Goal: Task Accomplishment & Management: Manage account settings

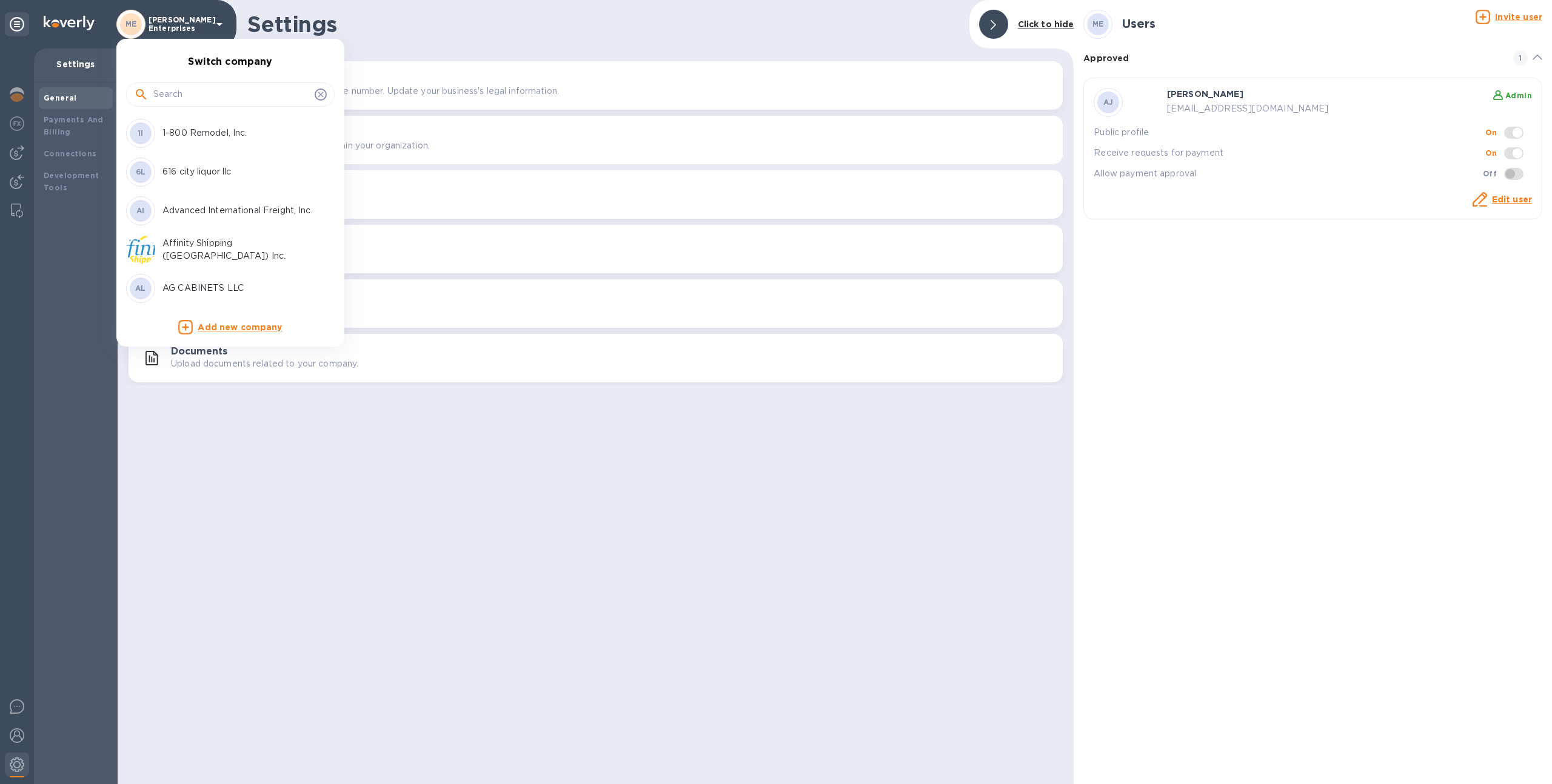
click at [196, 87] on input "text" at bounding box center [232, 94] width 157 height 18
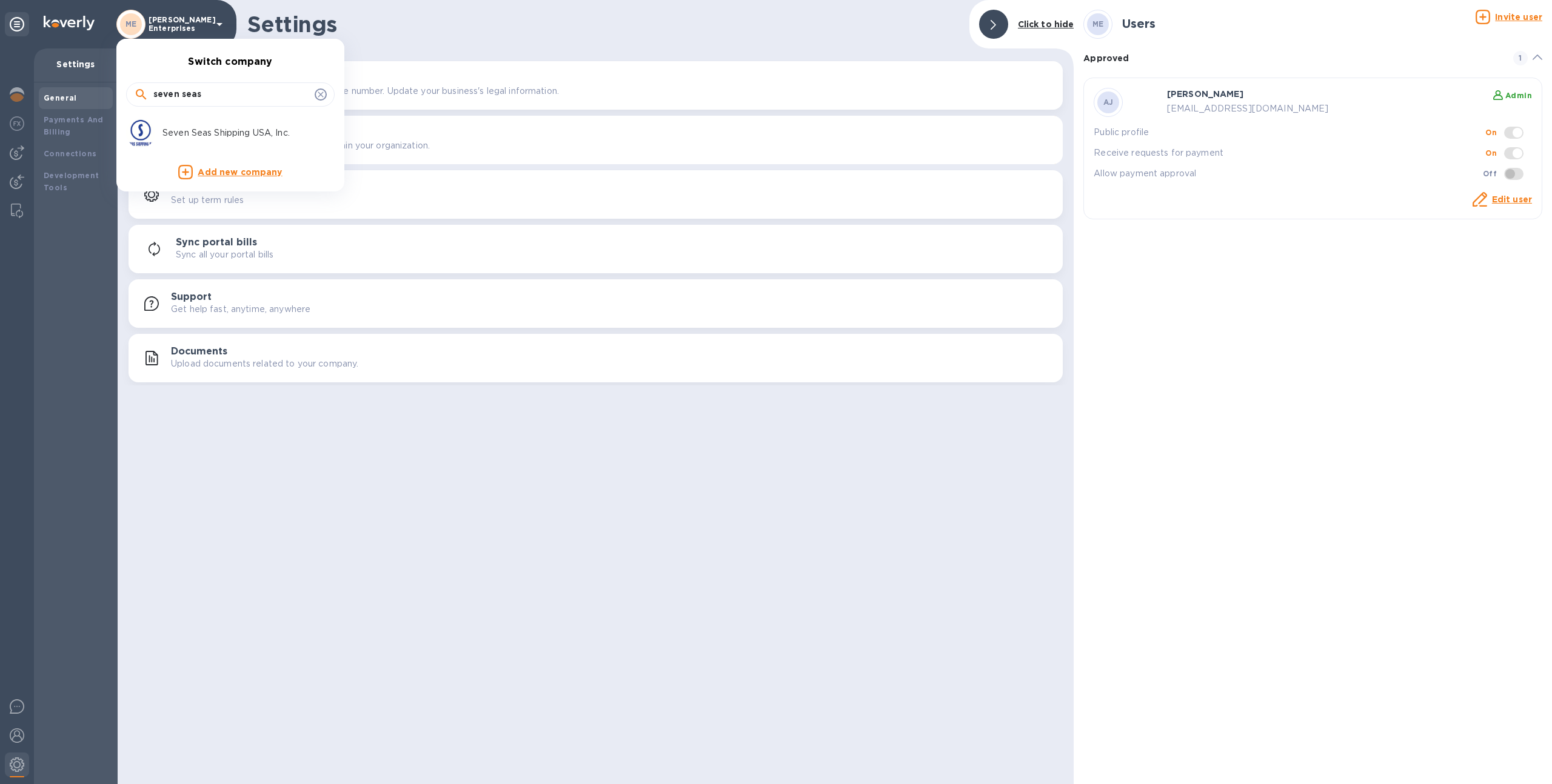
type input "seven seas"
click at [194, 130] on p "Seven Seas Shipping USA, Inc." at bounding box center [239, 133] width 153 height 12
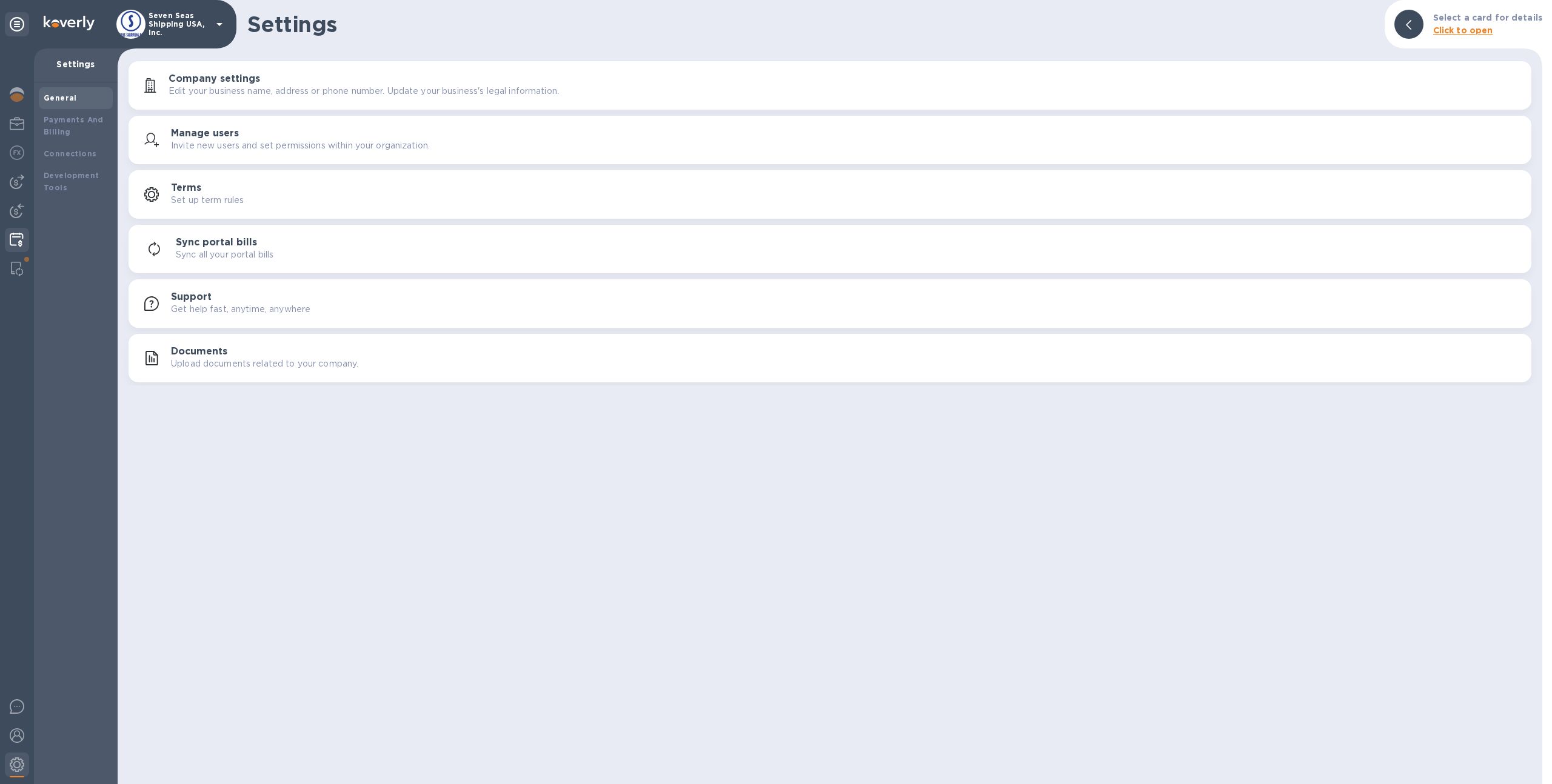
click at [20, 240] on img at bounding box center [17, 240] width 14 height 14
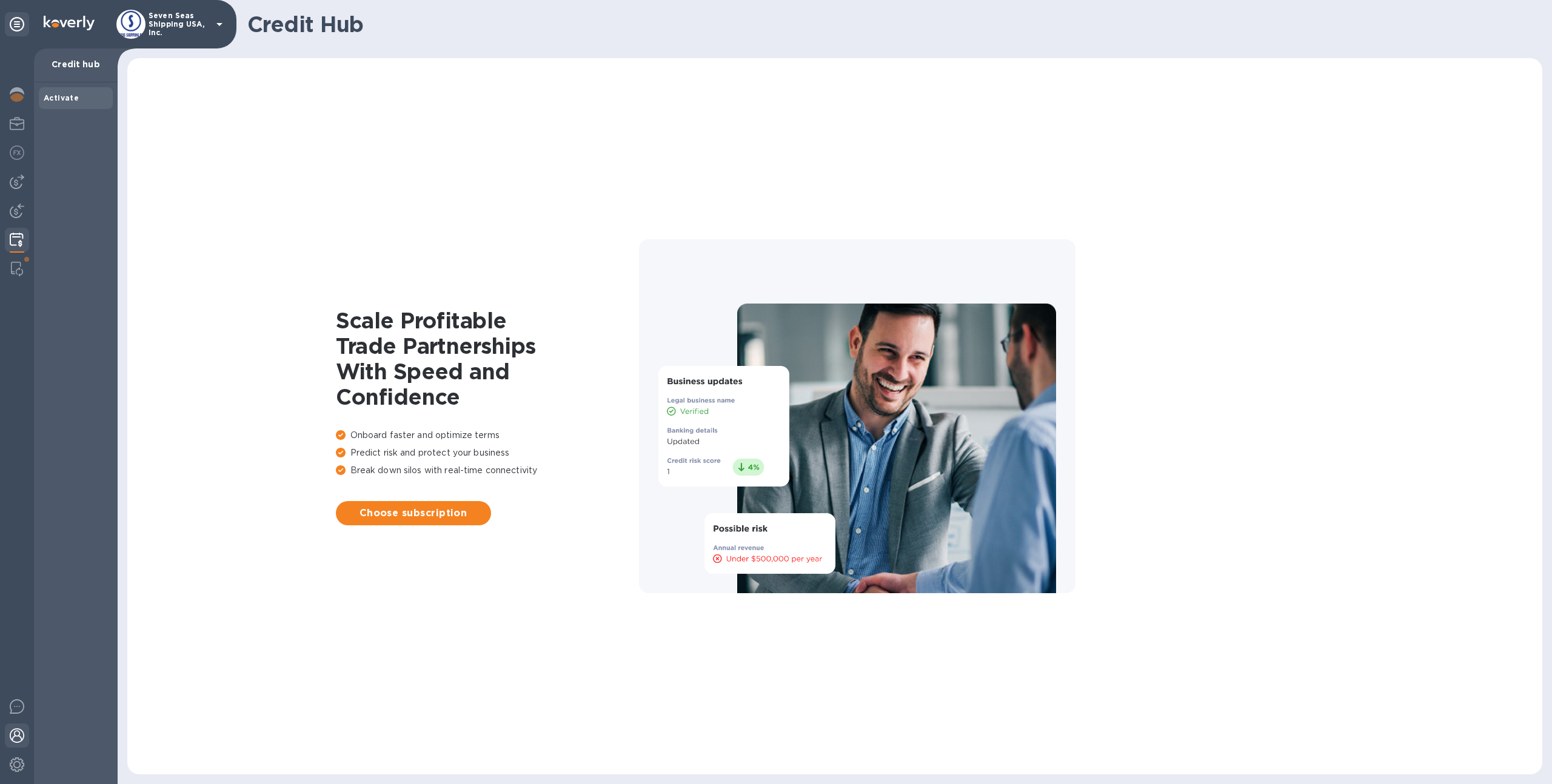
click at [10, 738] on img at bounding box center [17, 736] width 14 height 14
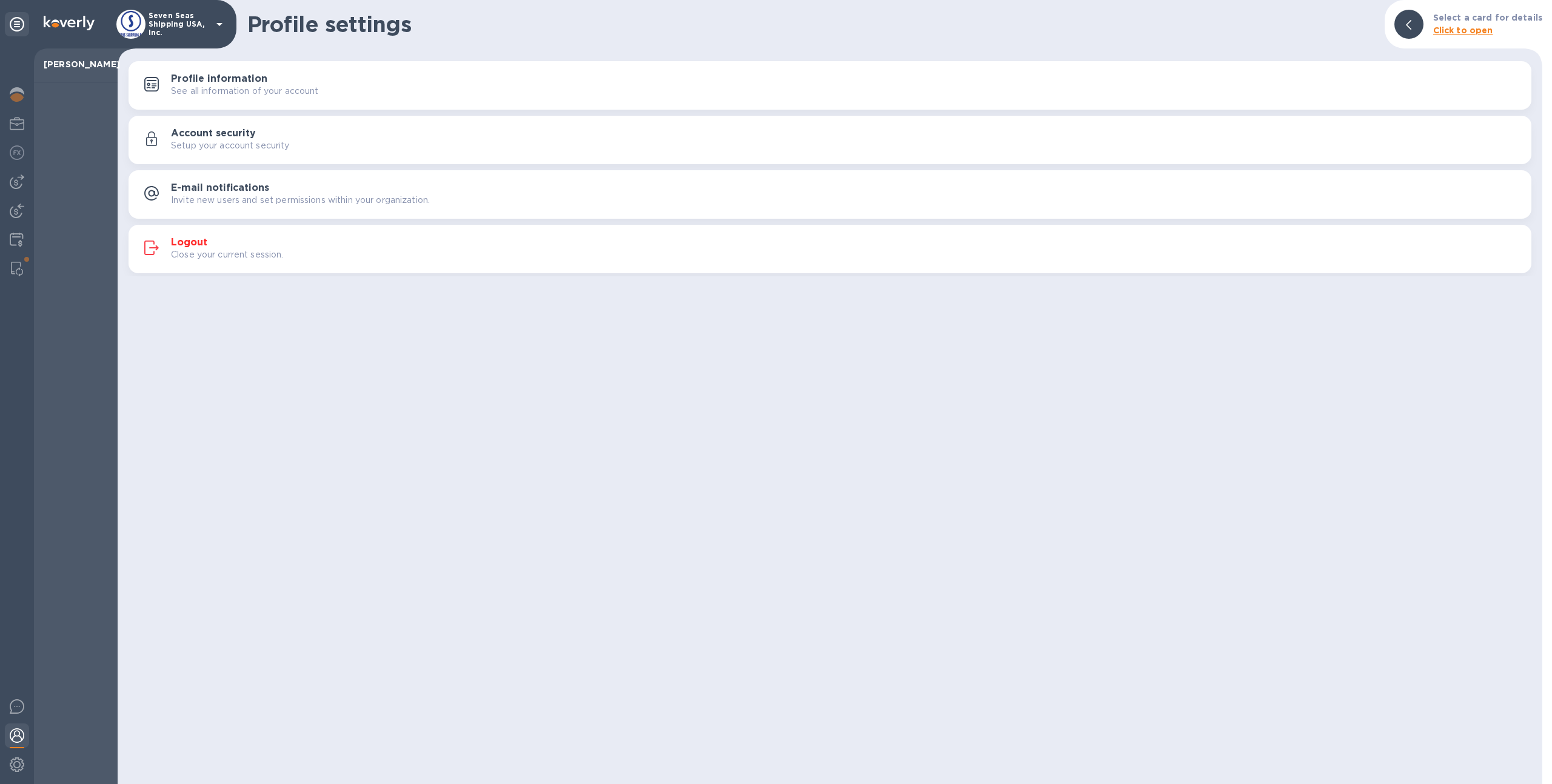
click at [229, 89] on p "See all information of your account" at bounding box center [245, 91] width 148 height 12
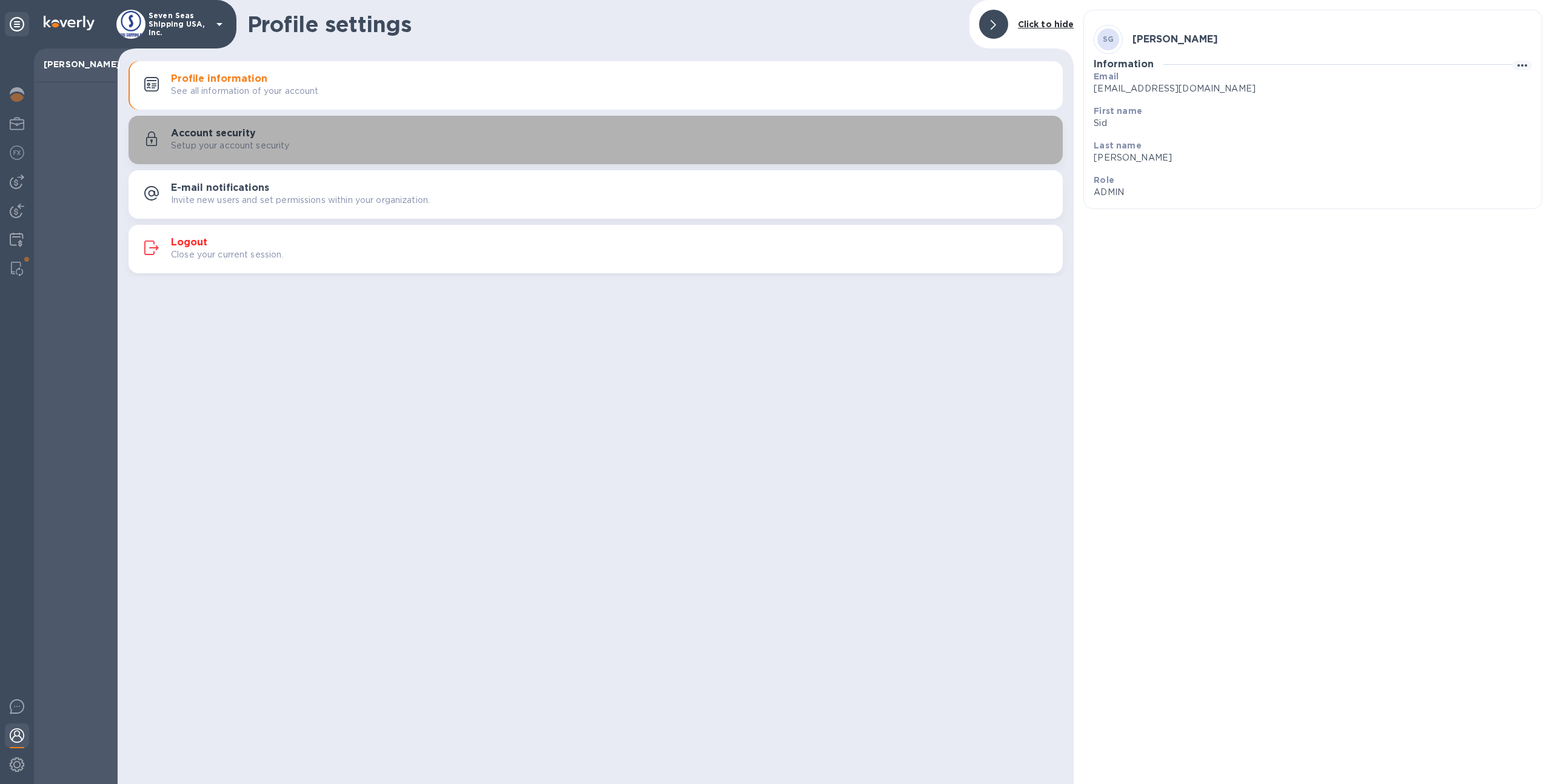
click at [229, 148] on p "Setup your account security" at bounding box center [230, 145] width 119 height 12
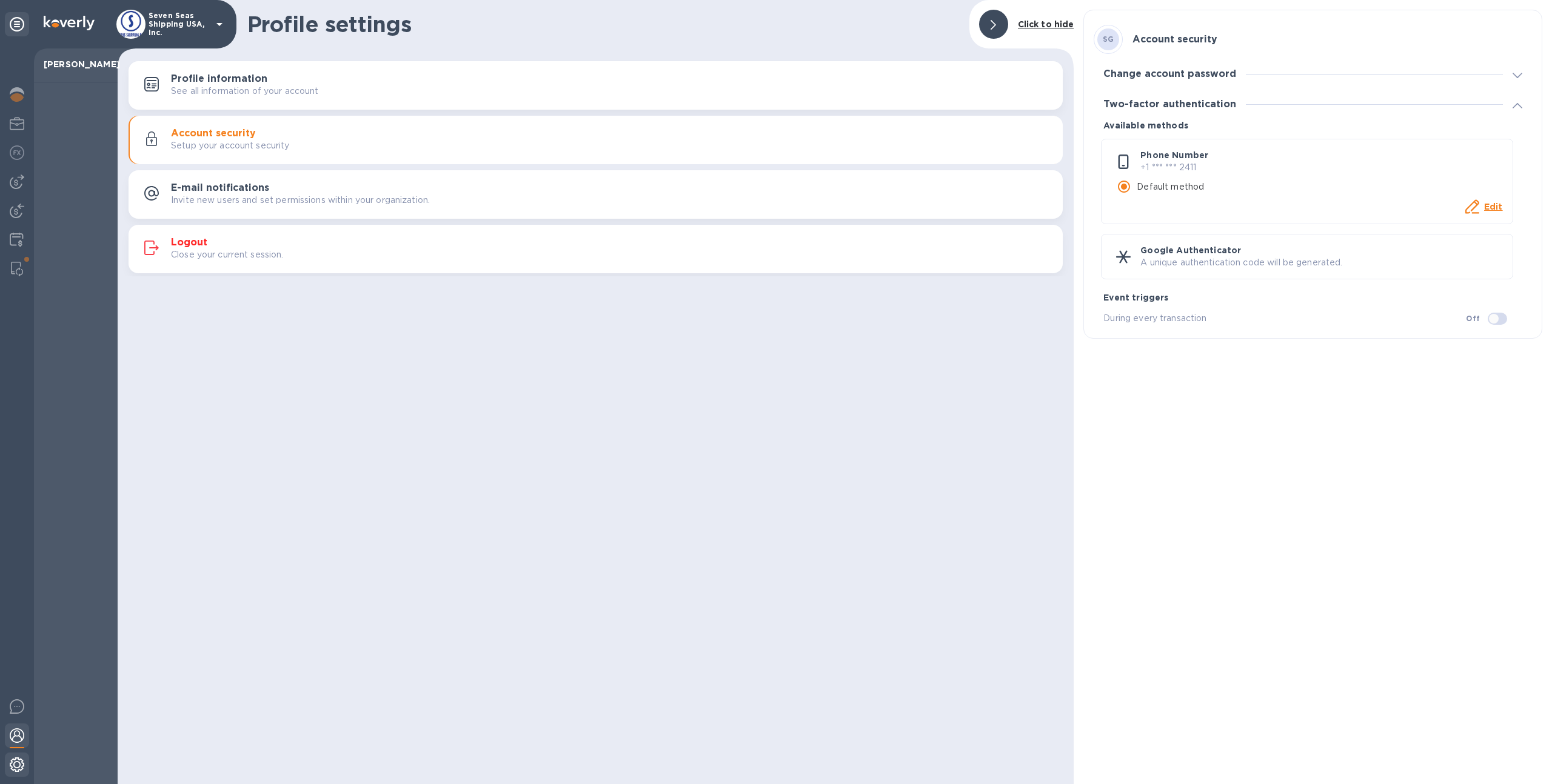
click at [11, 762] on img at bounding box center [17, 765] width 14 height 14
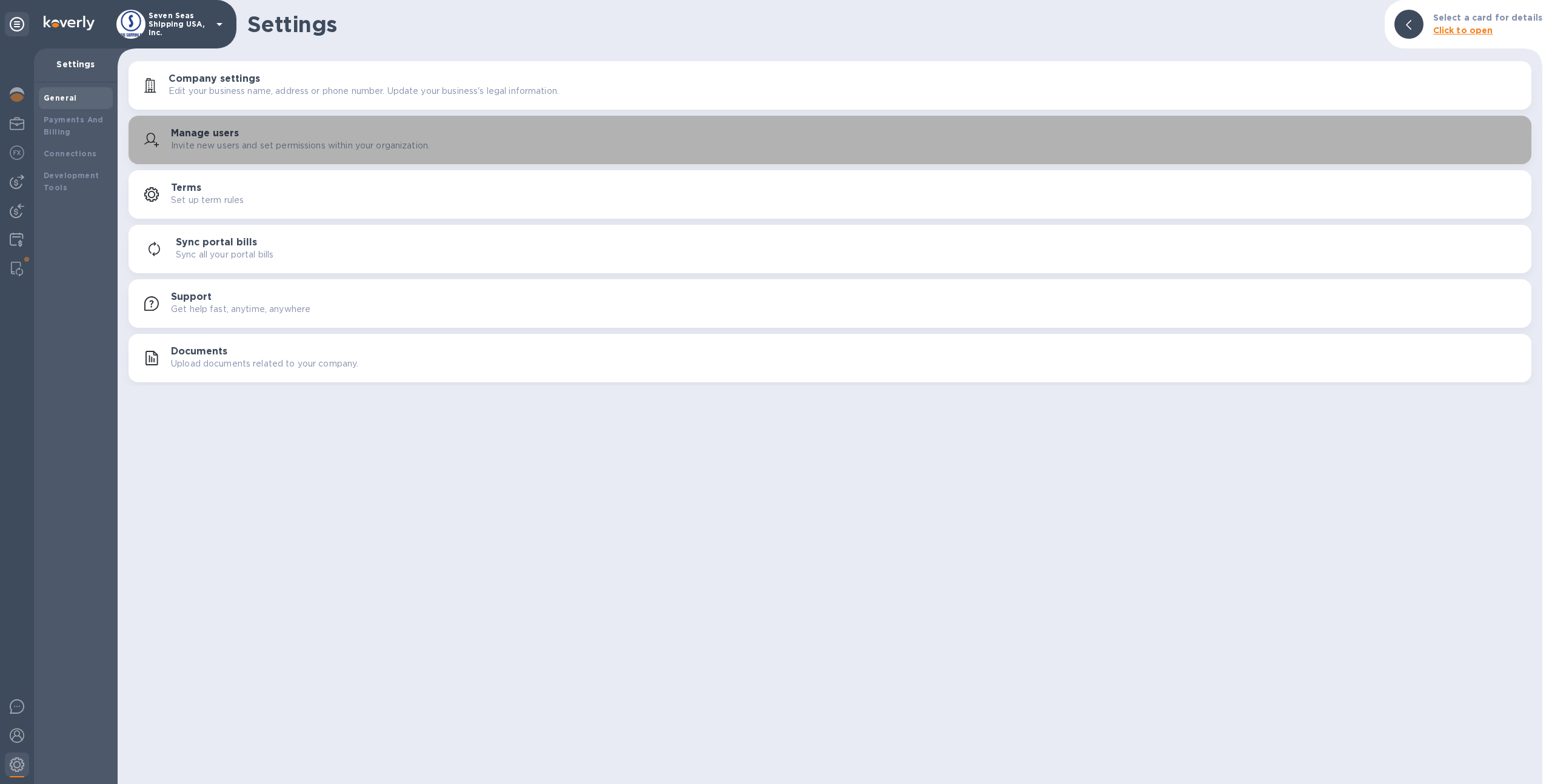
click at [255, 146] on p "Invite new users and set permissions within your organization." at bounding box center [300, 145] width 259 height 12
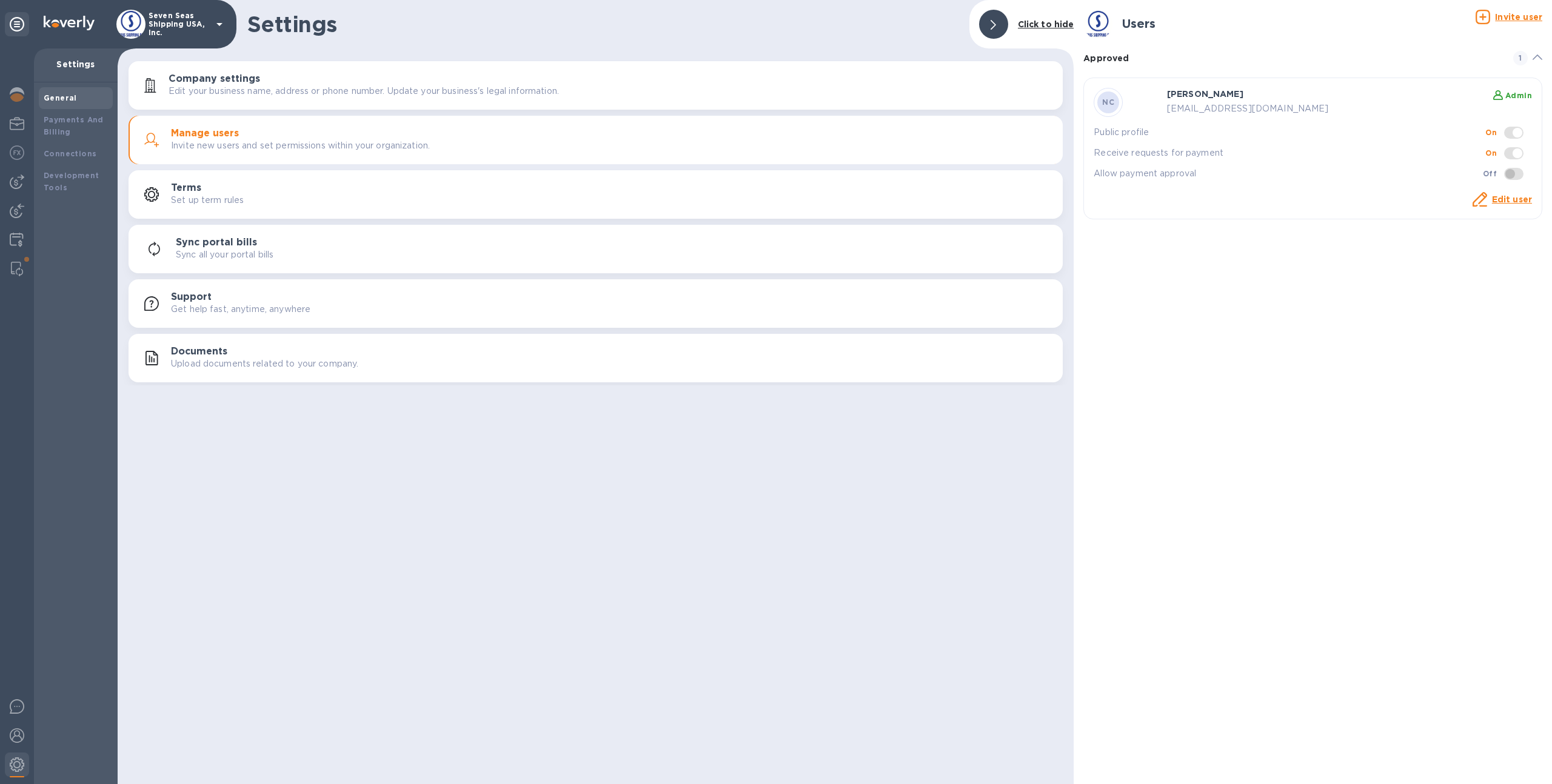
click at [1499, 199] on link "Edit user" at bounding box center [1512, 199] width 40 height 10
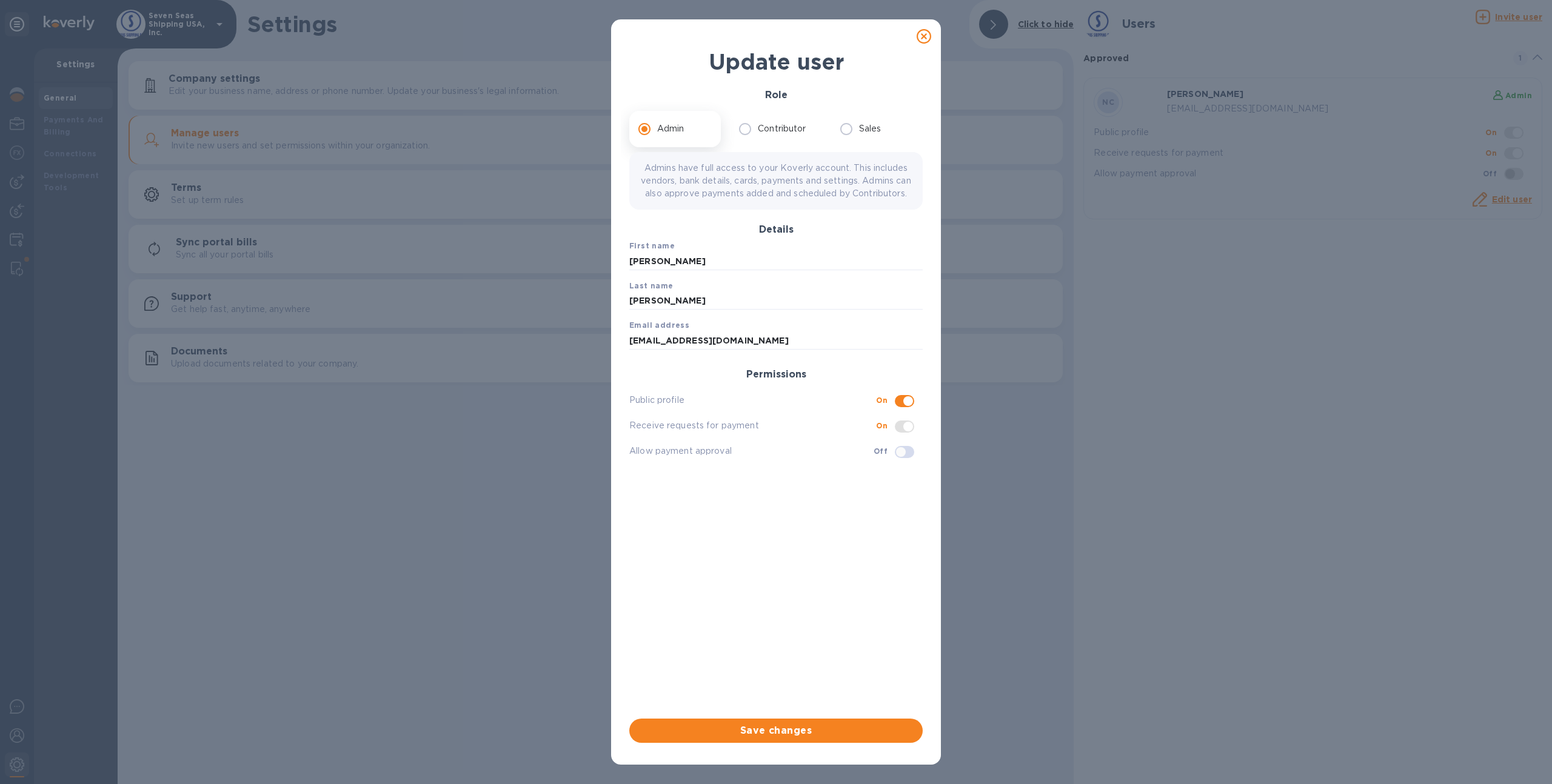
click at [924, 30] on icon at bounding box center [923, 36] width 14 height 14
checkbox input "false"
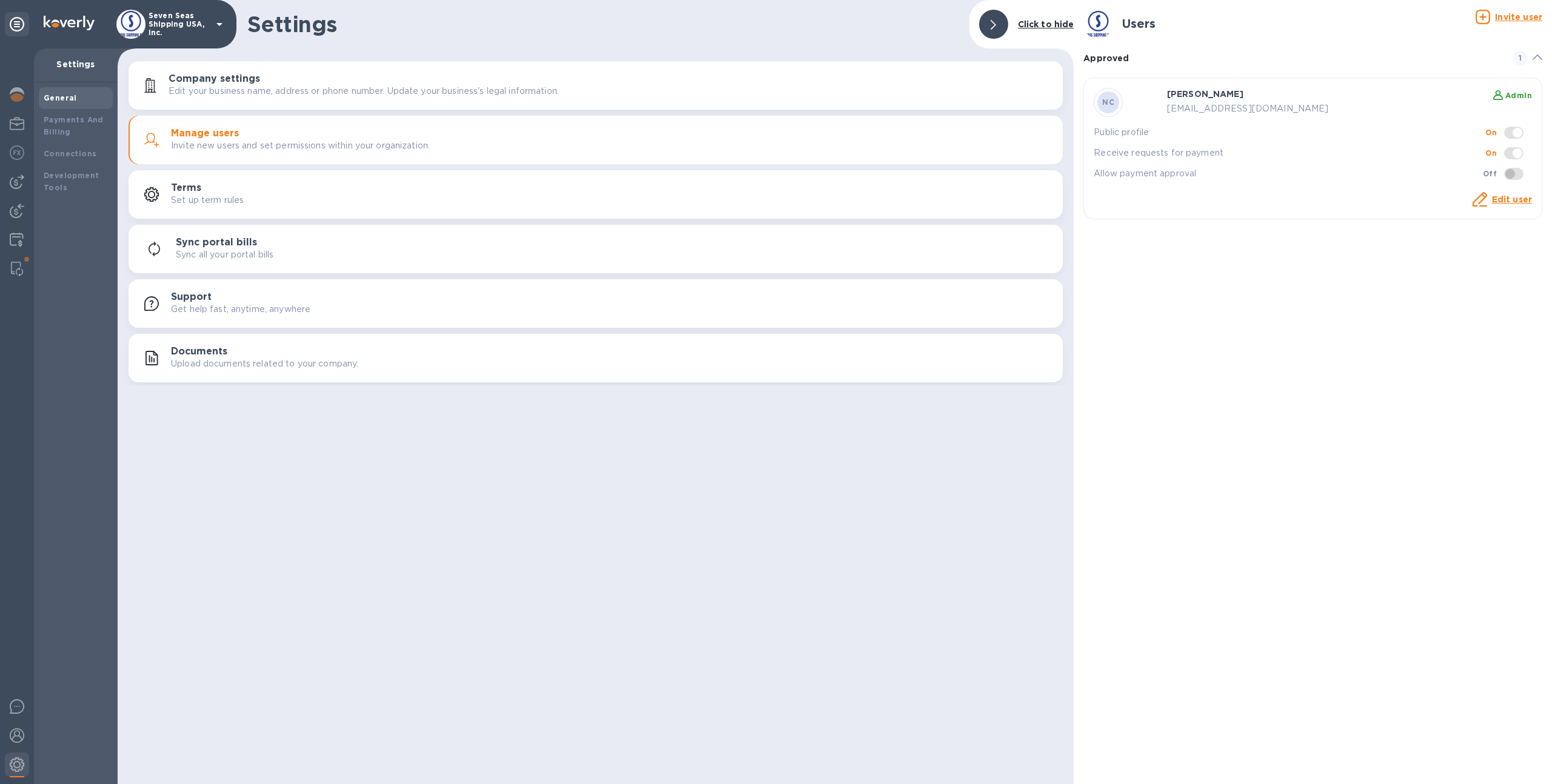
click at [224, 363] on p "Upload documents related to your company." at bounding box center [264, 364] width 187 height 12
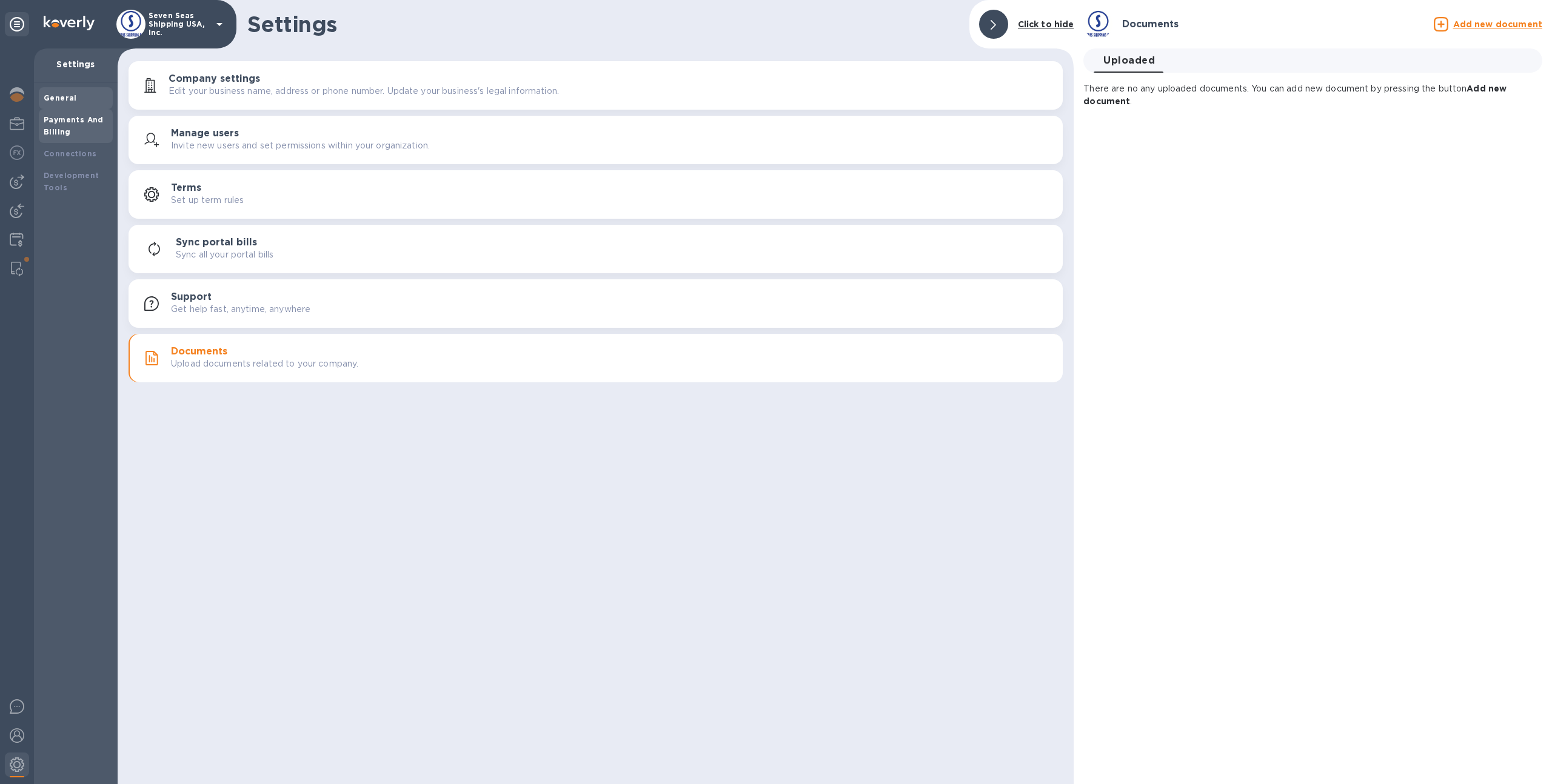
click at [75, 120] on b "Payments And Billing" at bounding box center [73, 125] width 60 height 21
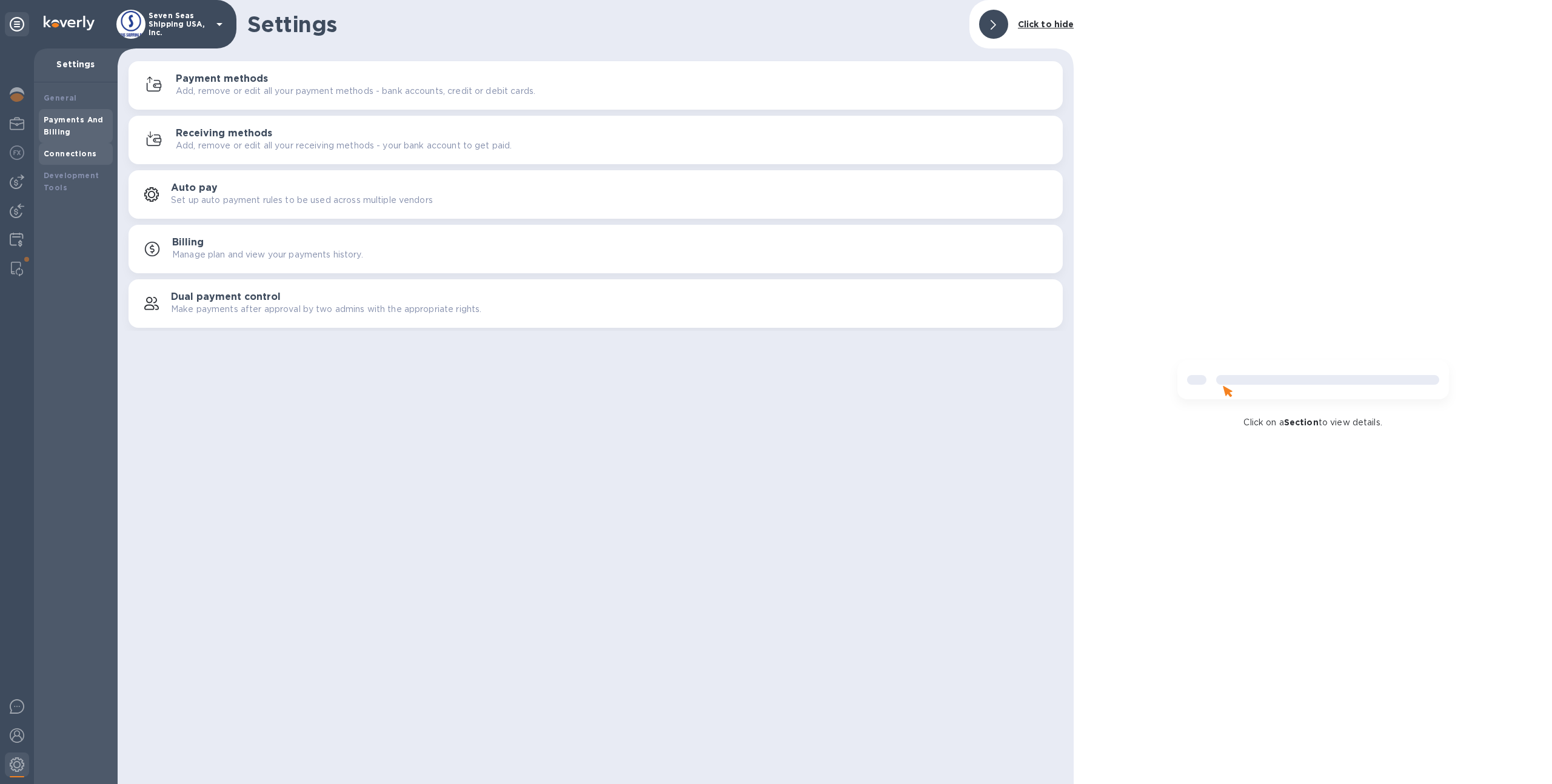
click at [80, 146] on div "Connections" at bounding box center [75, 153] width 74 height 22
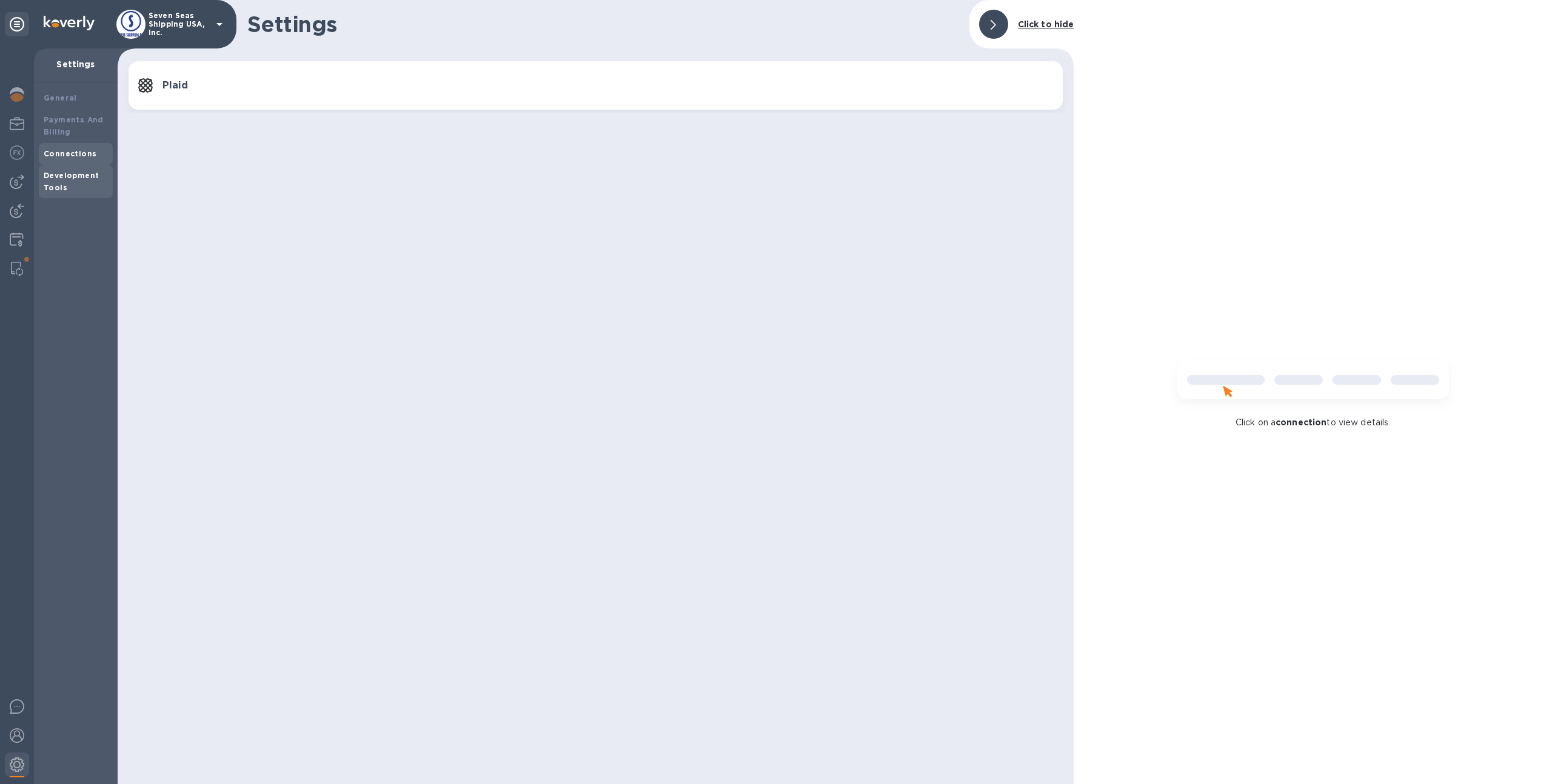
click at [85, 176] on b "Development Tools" at bounding box center [71, 181] width 55 height 21
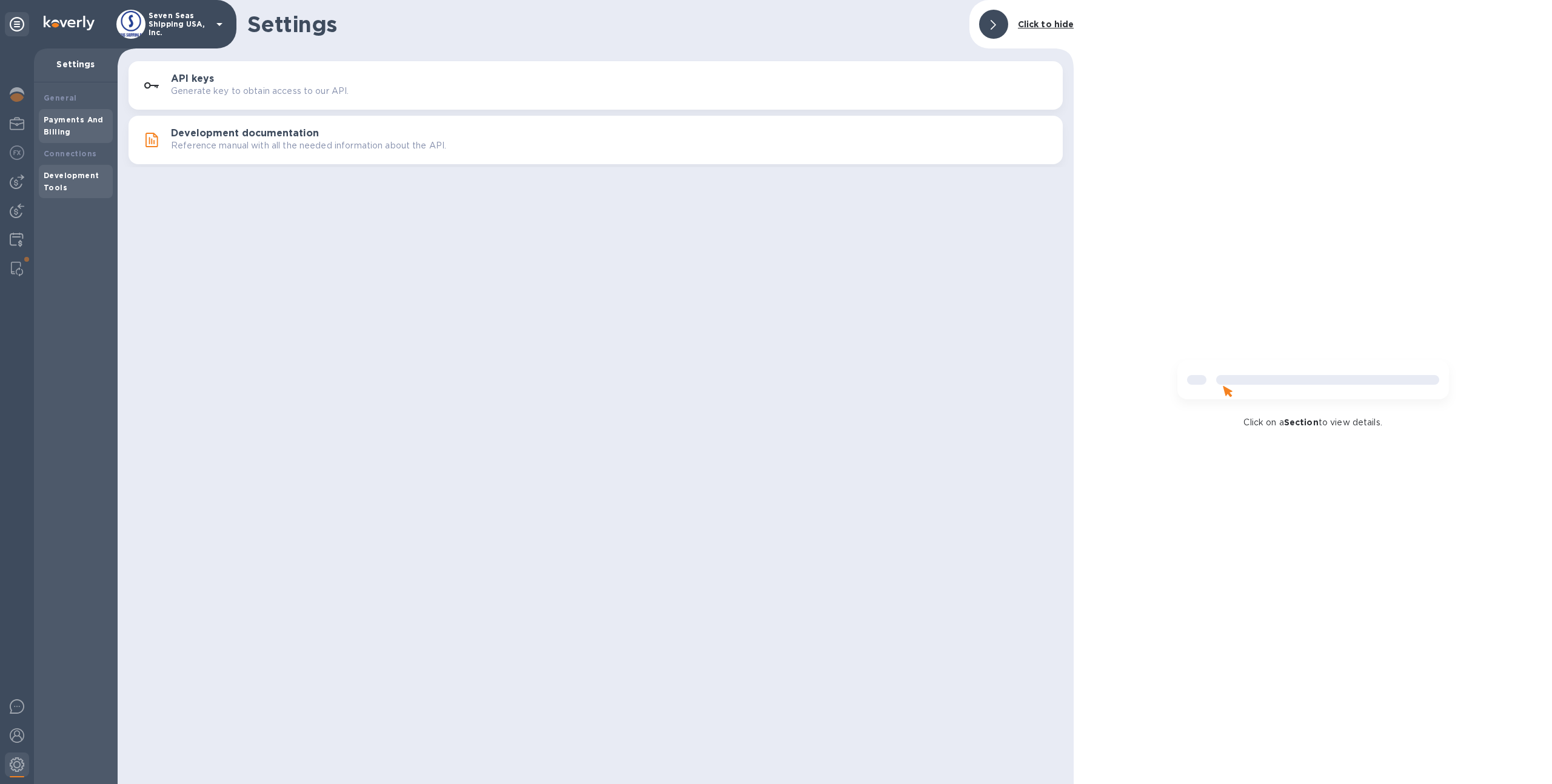
click at [82, 129] on div "Payments And Billing" at bounding box center [75, 125] width 64 height 24
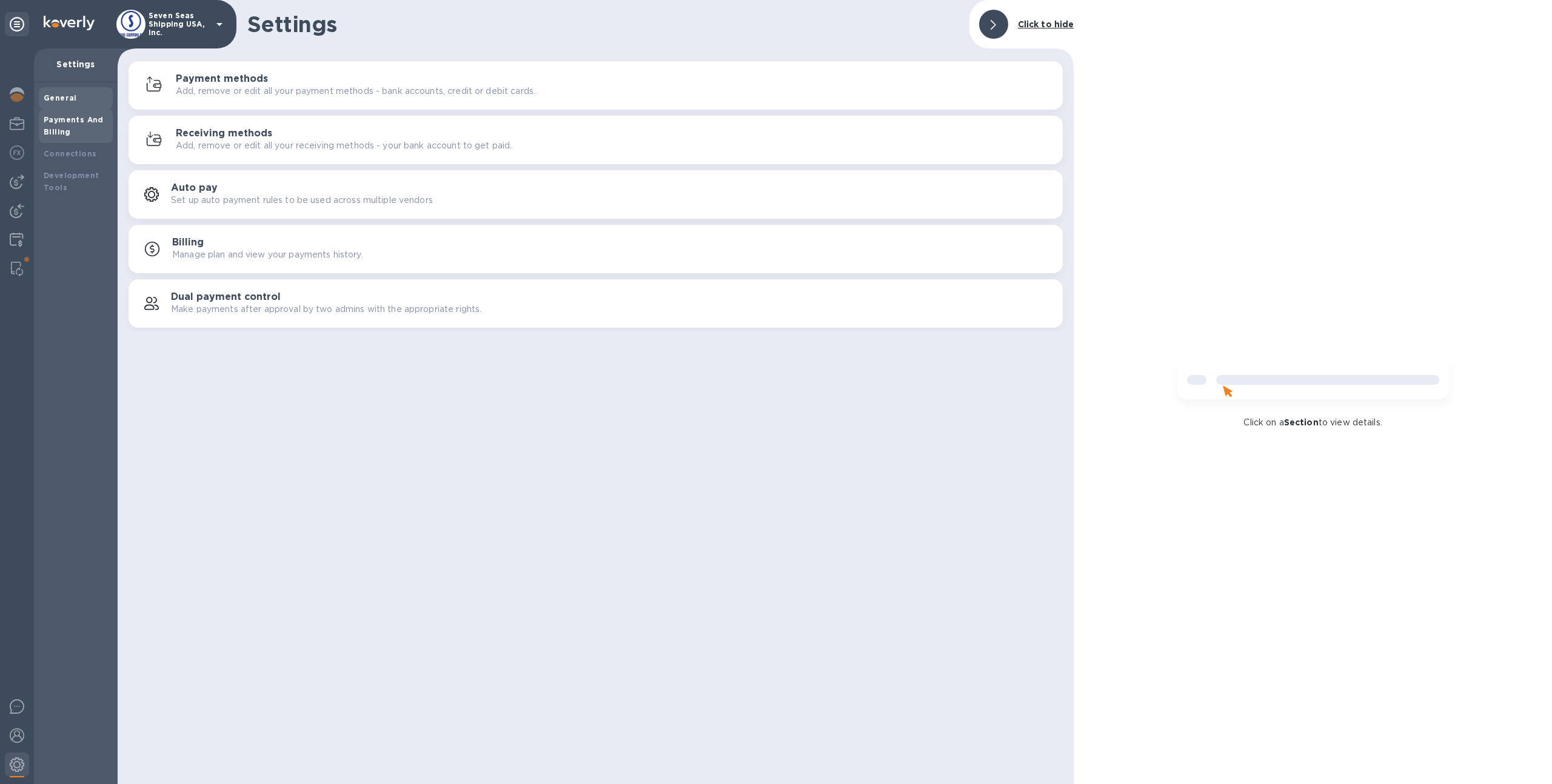
click at [83, 108] on div "General" at bounding box center [75, 98] width 74 height 22
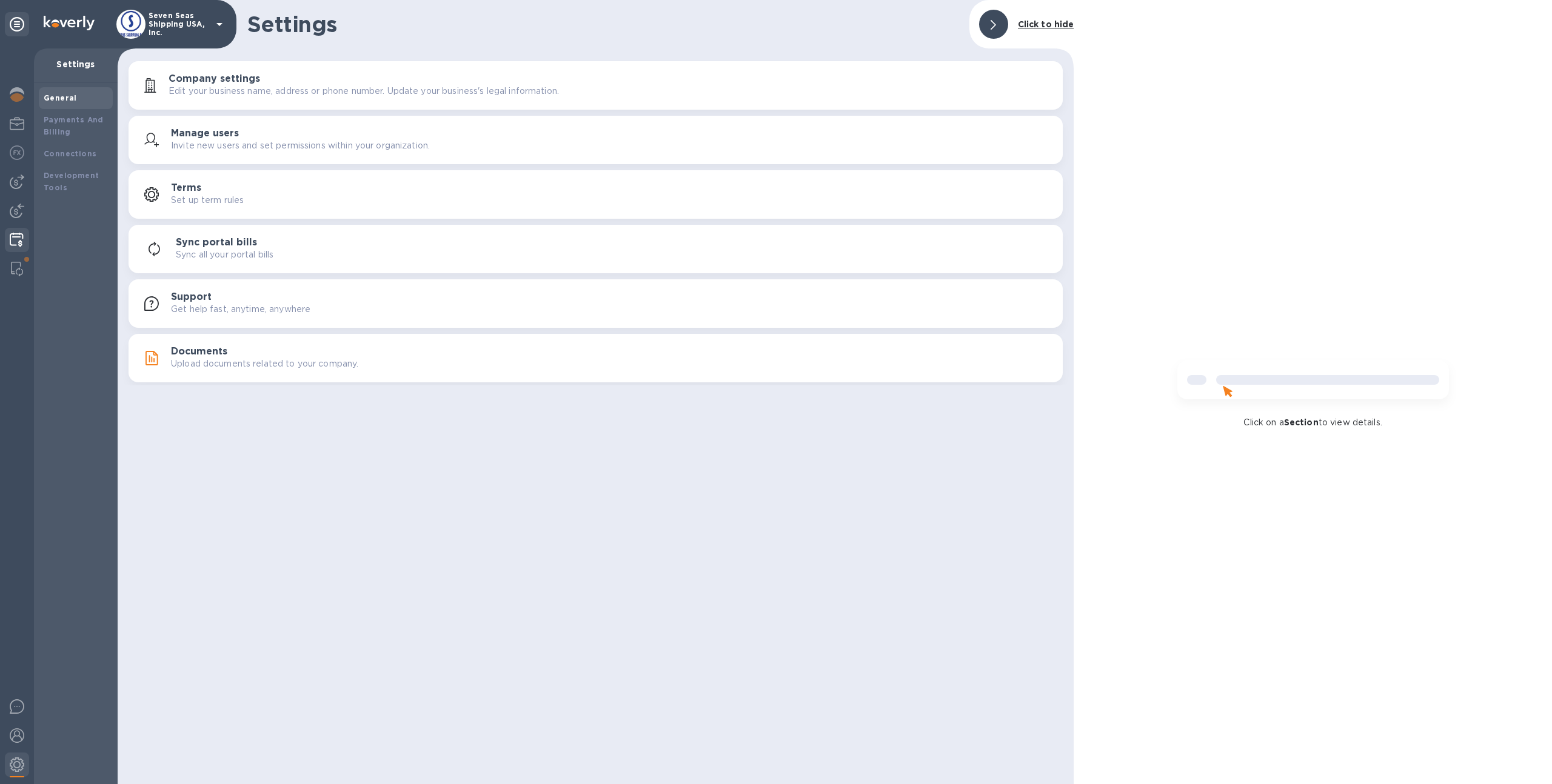
click at [22, 245] on img at bounding box center [17, 240] width 14 height 14
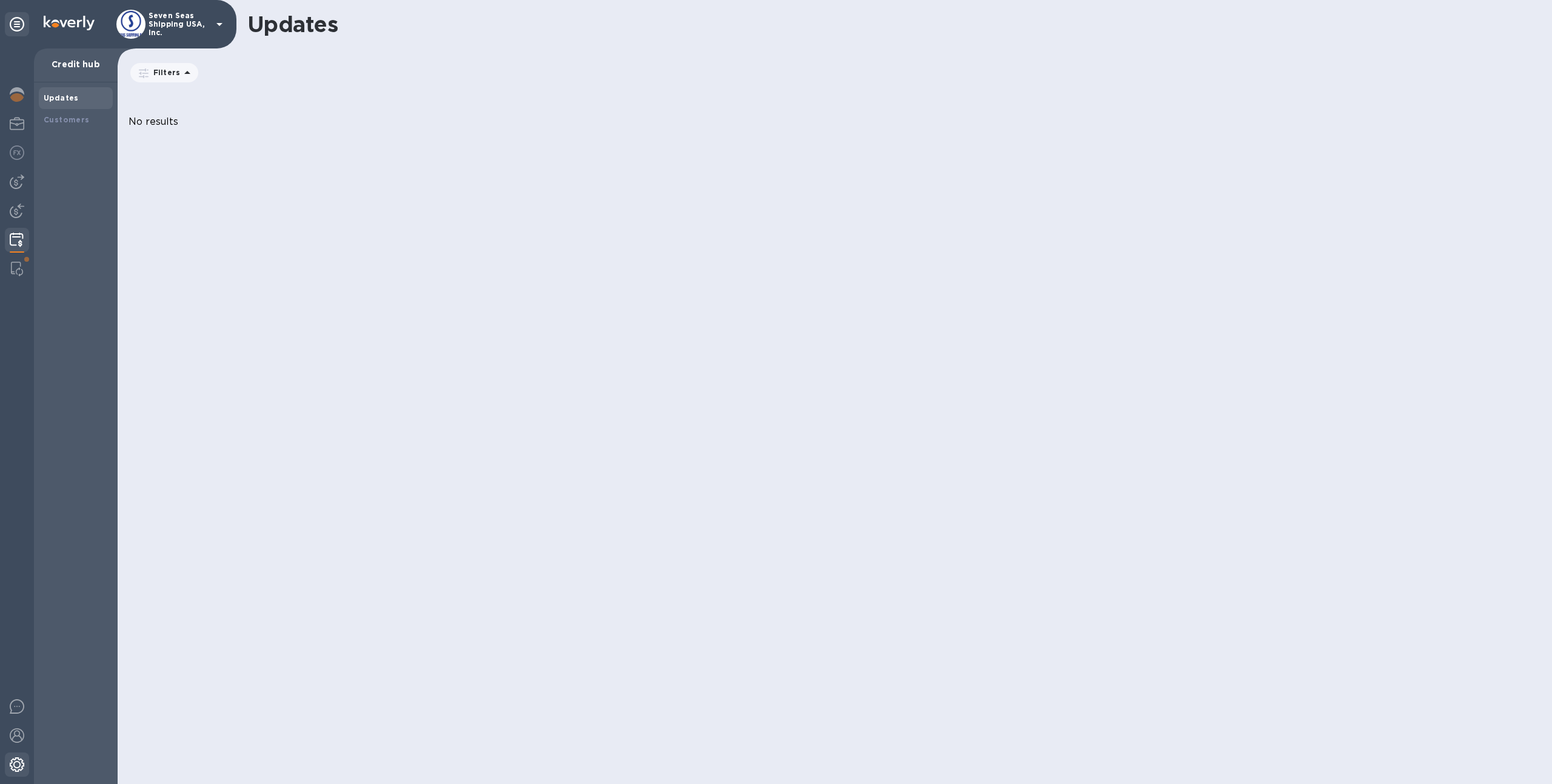
click at [12, 763] on img at bounding box center [17, 765] width 14 height 14
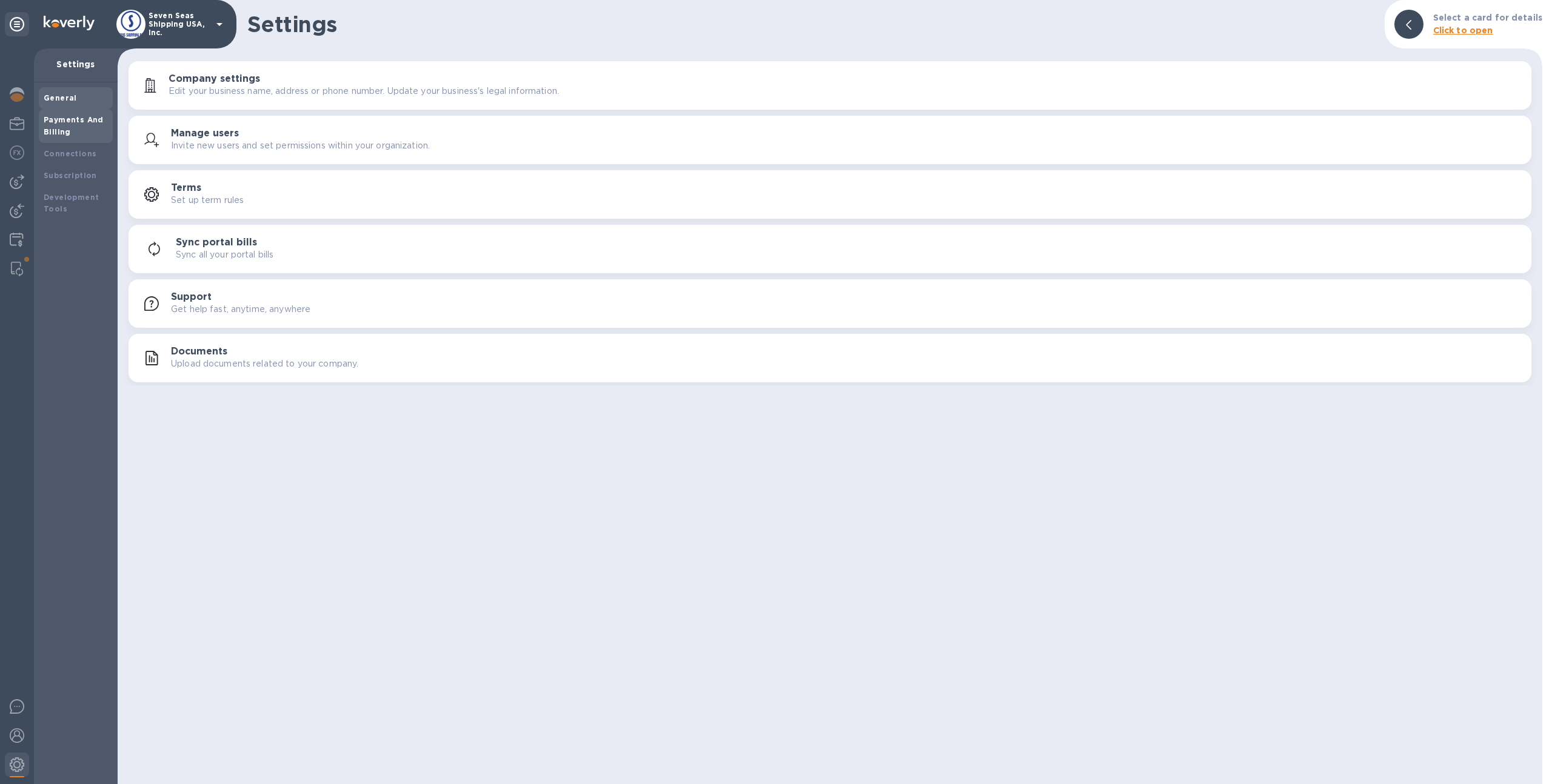
click at [73, 137] on div "Payments And Billing" at bounding box center [75, 126] width 74 height 34
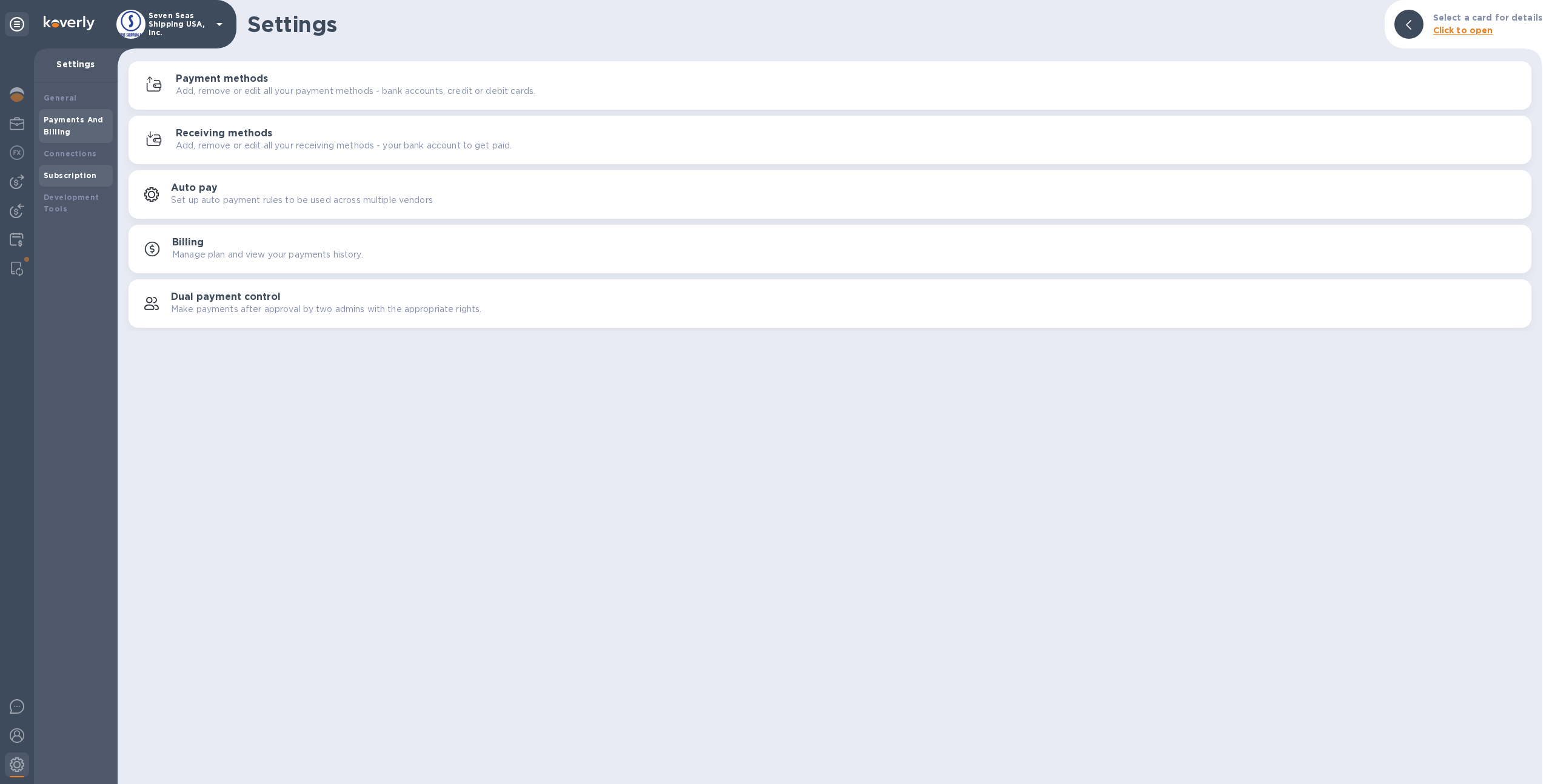
click at [73, 175] on b "Subscription" at bounding box center [70, 175] width 53 height 9
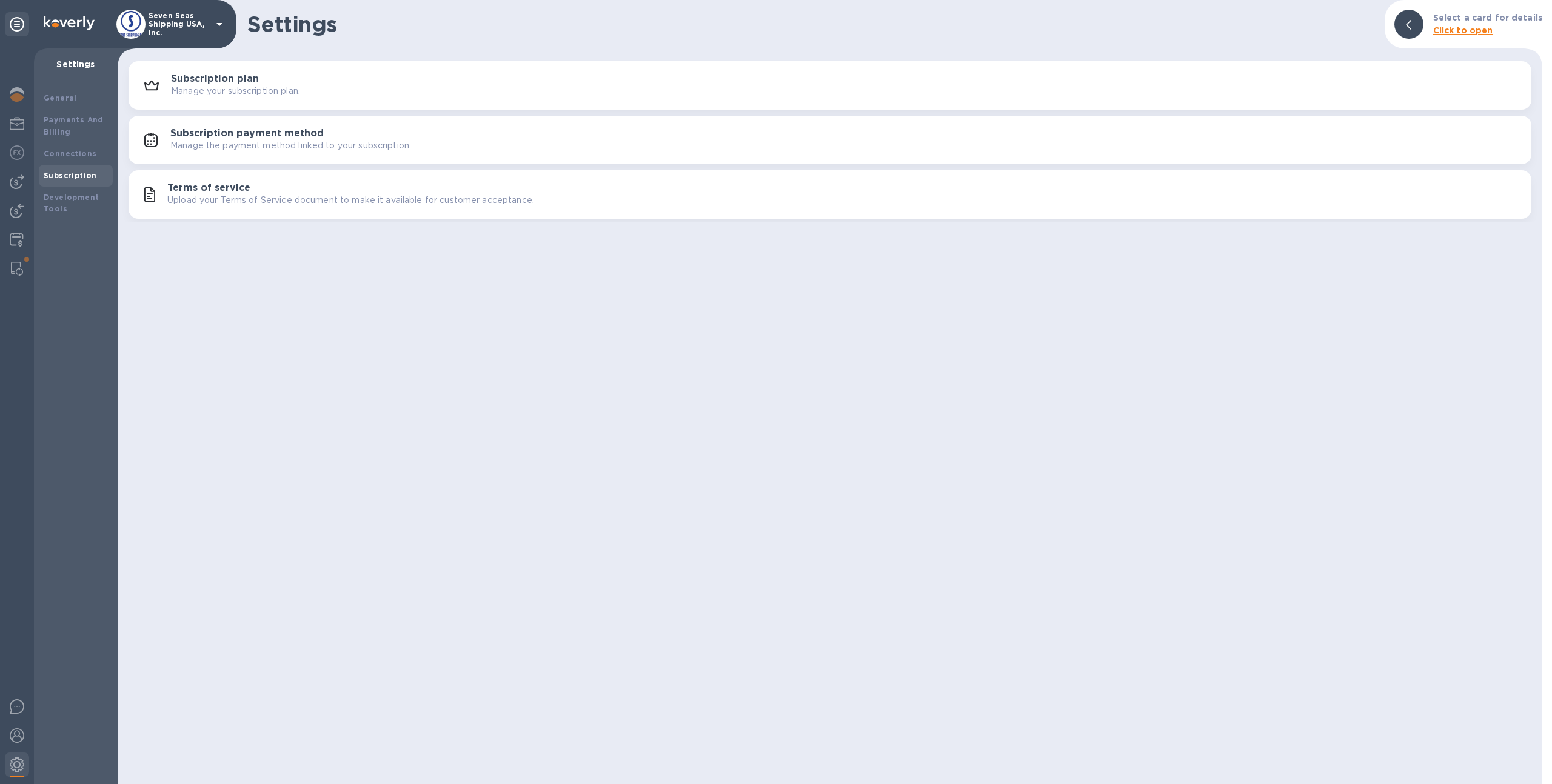
click at [153, 187] on icon "button" at bounding box center [150, 194] width 11 height 14
